Goal: Check status: Check status

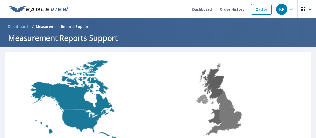
scroll to position [71, 0]
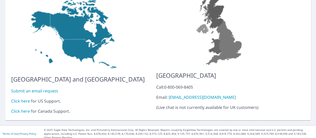
click at [20, 99] on link "Click here" at bounding box center [20, 102] width 19 height 6
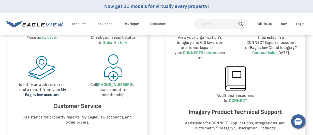
scroll to position [356, 0]
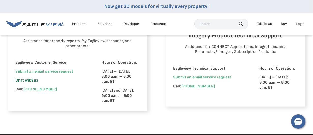
click at [29, 81] on span "Chat with us" at bounding box center [26, 80] width 23 height 5
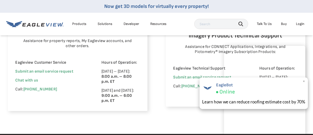
click at [274, 89] on div "EagleBot Online" at bounding box center [253, 88] width 103 height 14
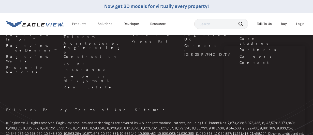
scroll to position [533, 0]
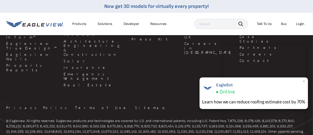
click at [304, 80] on span "×" at bounding box center [303, 80] width 3 height 5
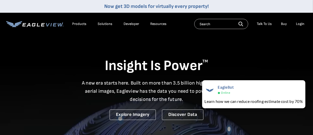
click at [298, 23] on div "Login" at bounding box center [300, 24] width 8 height 5
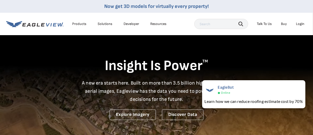
click at [301, 23] on div "Login" at bounding box center [300, 24] width 8 height 5
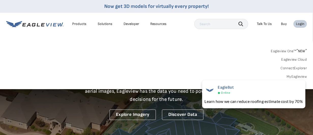
click at [295, 76] on link "MyEagleview" at bounding box center [296, 76] width 20 height 5
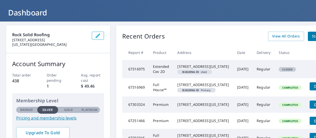
scroll to position [21, 0]
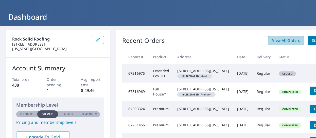
click at [280, 39] on span "View All Orders" at bounding box center [287, 41] width 28 height 6
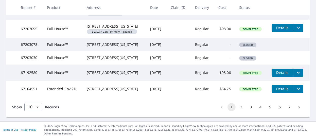
scroll to position [219, 0]
click at [239, 107] on button "2" at bounding box center [242, 107] width 8 height 8
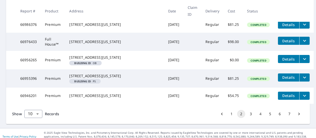
scroll to position [216, 0]
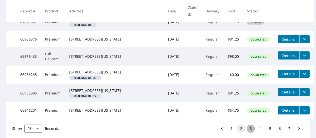
click at [250, 133] on button "3" at bounding box center [251, 129] width 8 height 8
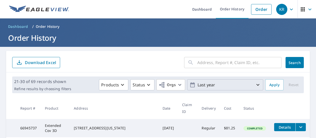
scroll to position [25, 0]
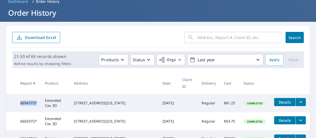
drag, startPoint x: 36, startPoint y: 96, endPoint x: 20, endPoint y: 94, distance: 16.0
click at [20, 94] on td "66945737" at bounding box center [28, 103] width 25 height 18
copy td "66945737"
